Goal: Task Accomplishment & Management: Use online tool/utility

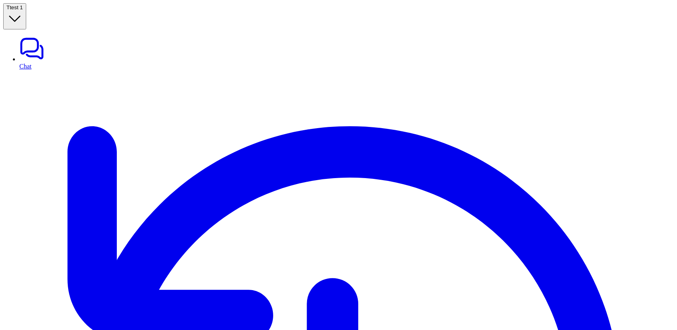
scroll to position [50, 0]
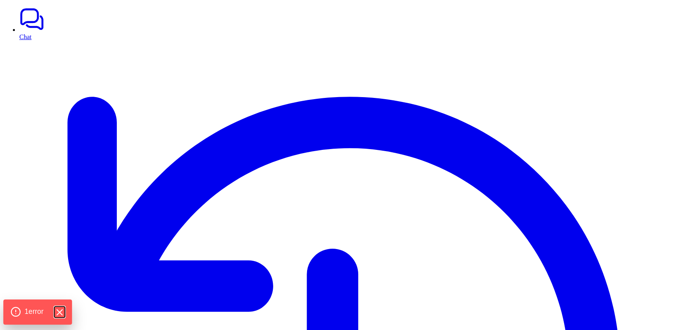
click at [60, 314] on icon "Hide Errors" at bounding box center [59, 311] width 5 height 5
